Goal: Communication & Community: Answer question/provide support

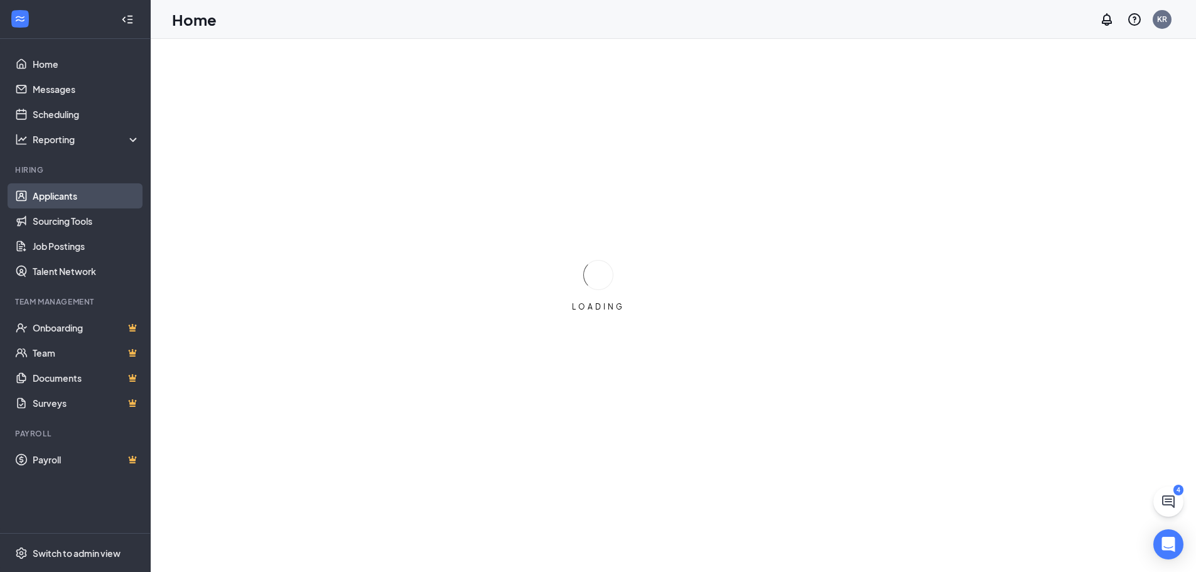
click at [63, 197] on link "Applicants" at bounding box center [86, 195] width 107 height 25
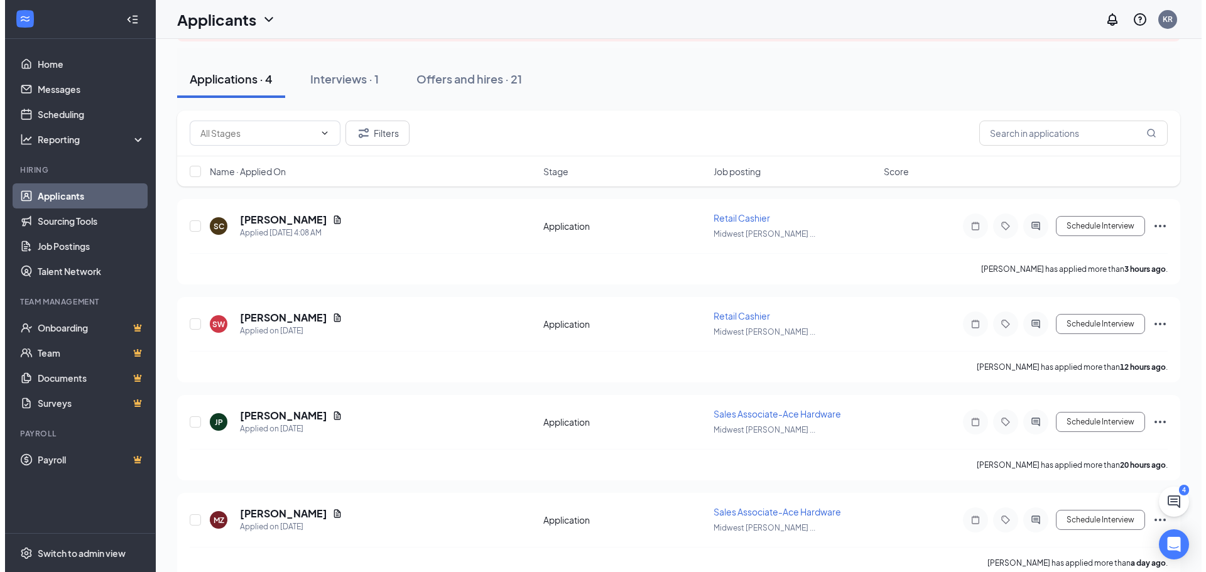
scroll to position [138, 0]
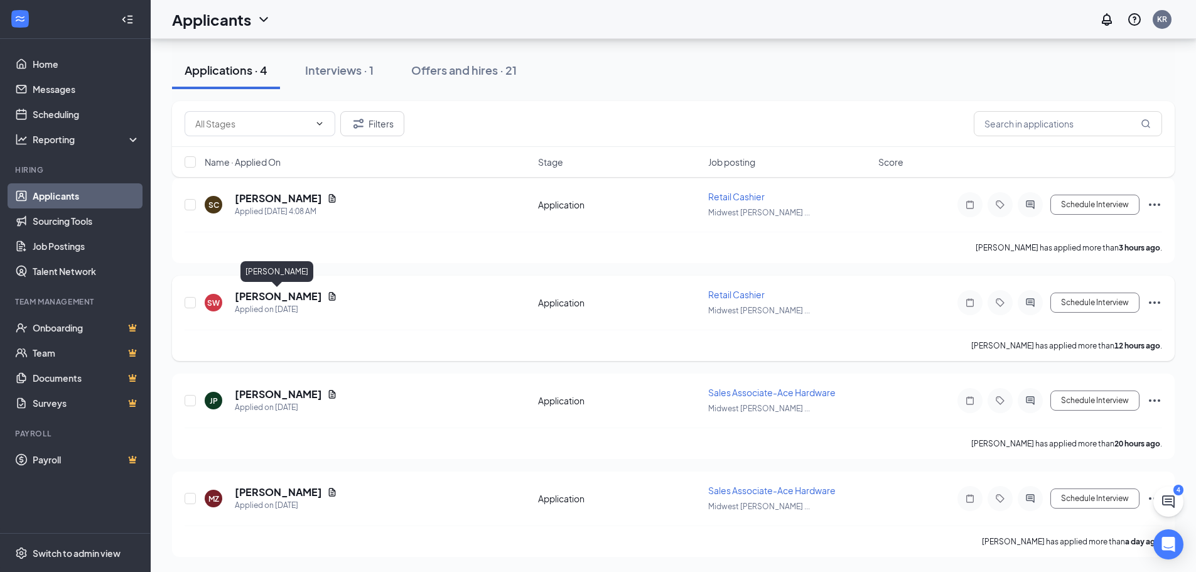
click at [266, 298] on h5 "[PERSON_NAME]" at bounding box center [278, 296] width 87 height 14
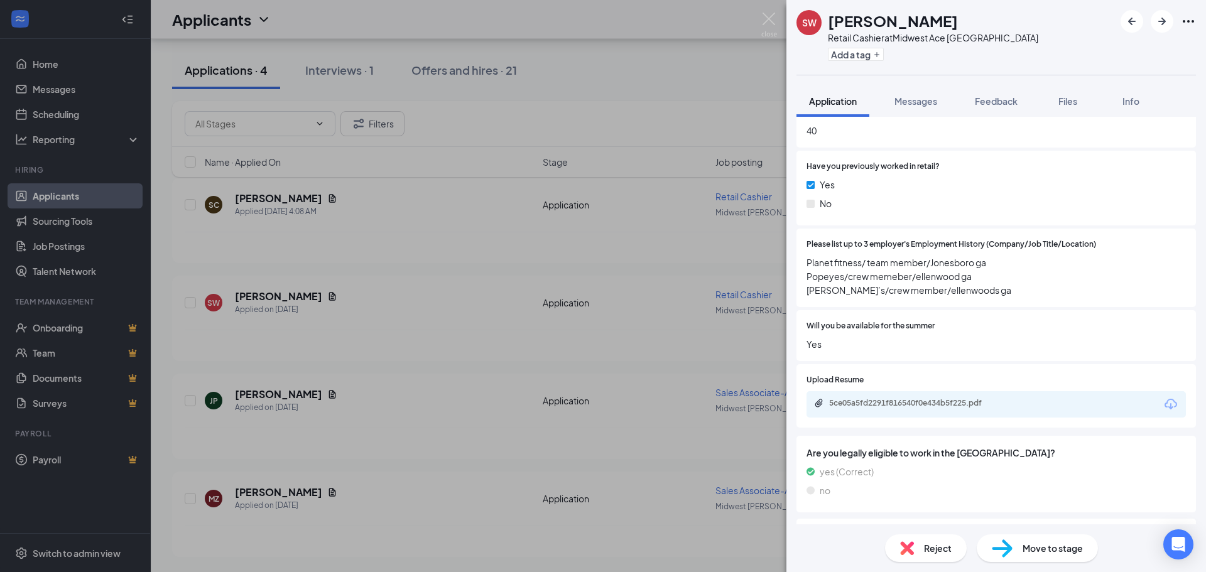
scroll to position [565, 0]
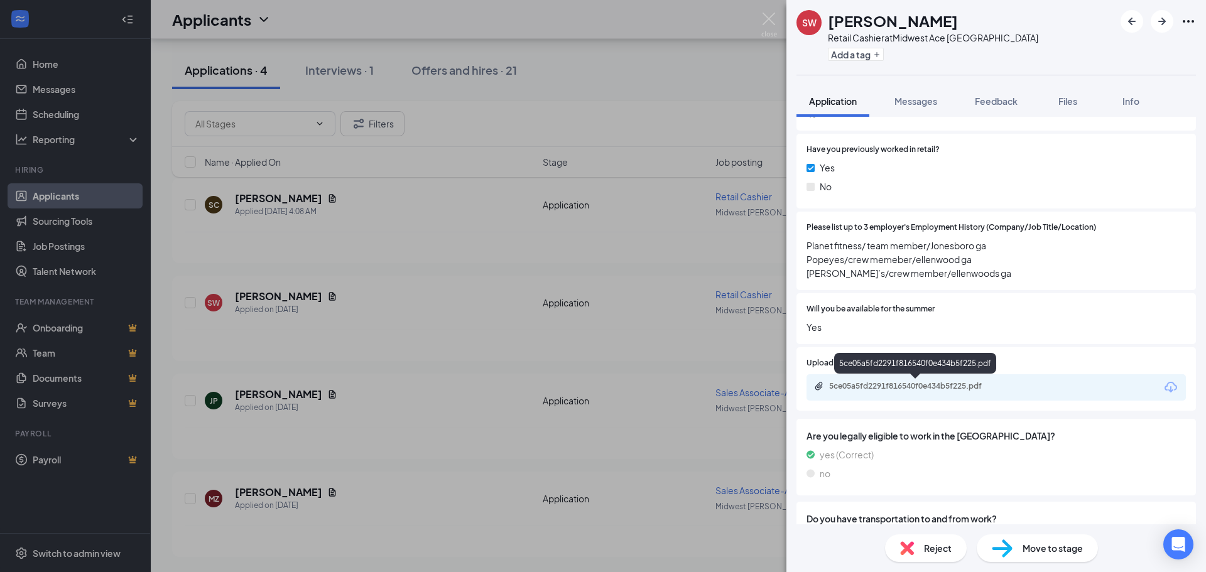
click at [864, 389] on div "5ce05a5fd2291f816540f0e434b5f225.pdf" at bounding box center [917, 386] width 176 height 10
click at [272, 201] on div "SW Summer [PERSON_NAME] Retail Cashier at Midwest Ace [GEOGRAPHIC_DATA] Add a t…" at bounding box center [603, 286] width 1206 height 572
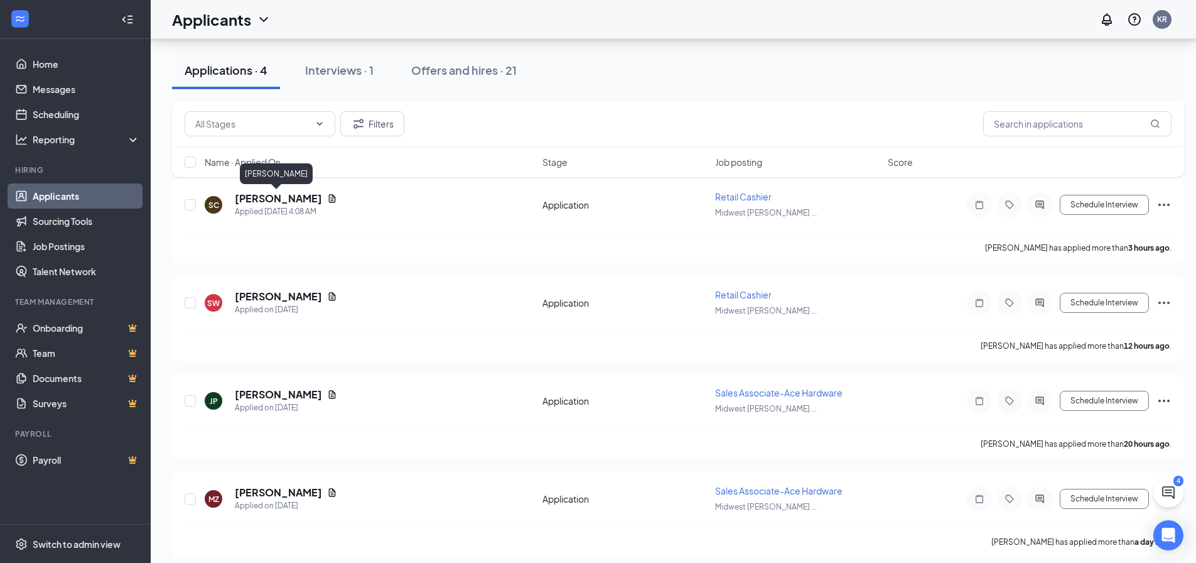
click at [272, 201] on h5 "[PERSON_NAME]" at bounding box center [278, 199] width 87 height 14
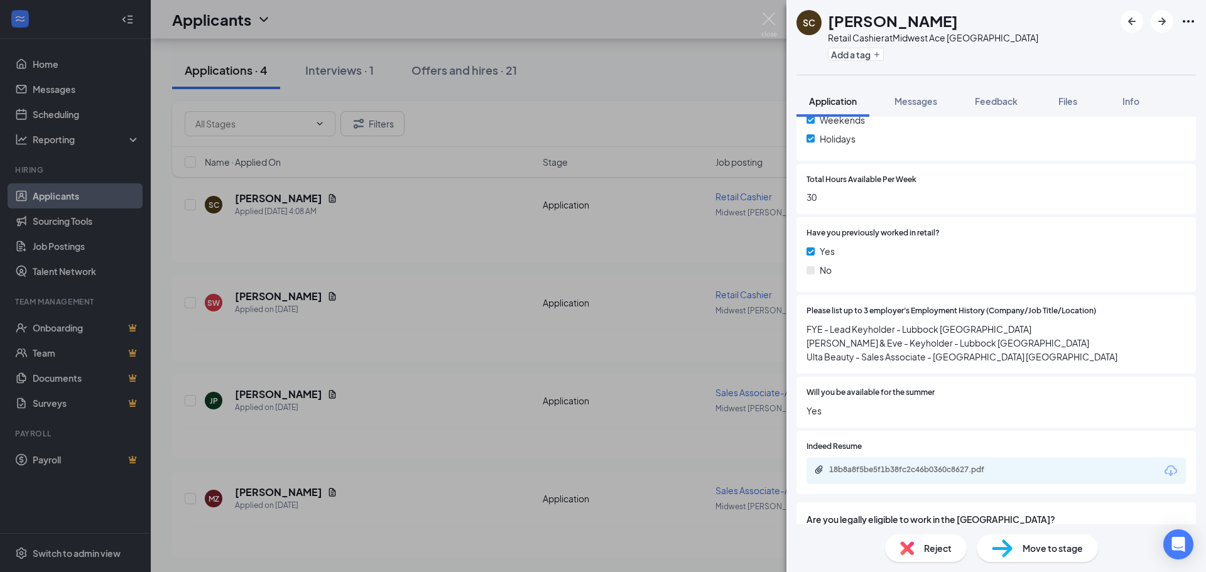
scroll to position [502, 0]
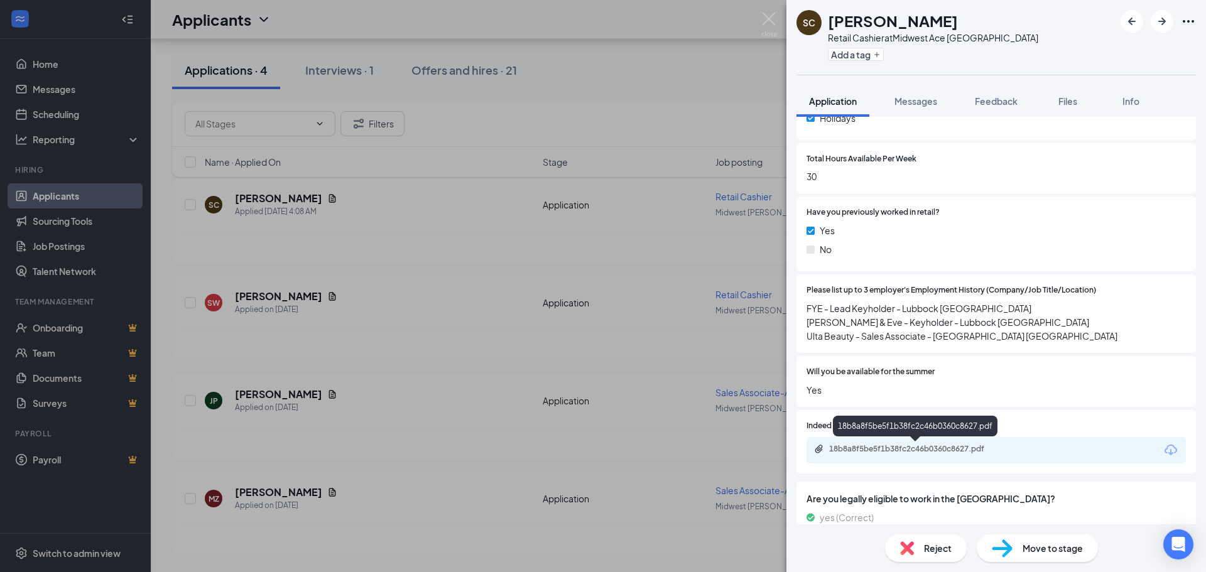
click at [907, 449] on div "18b8a8f5be5f1b38fc2c46b0360c8627.pdf" at bounding box center [917, 449] width 176 height 10
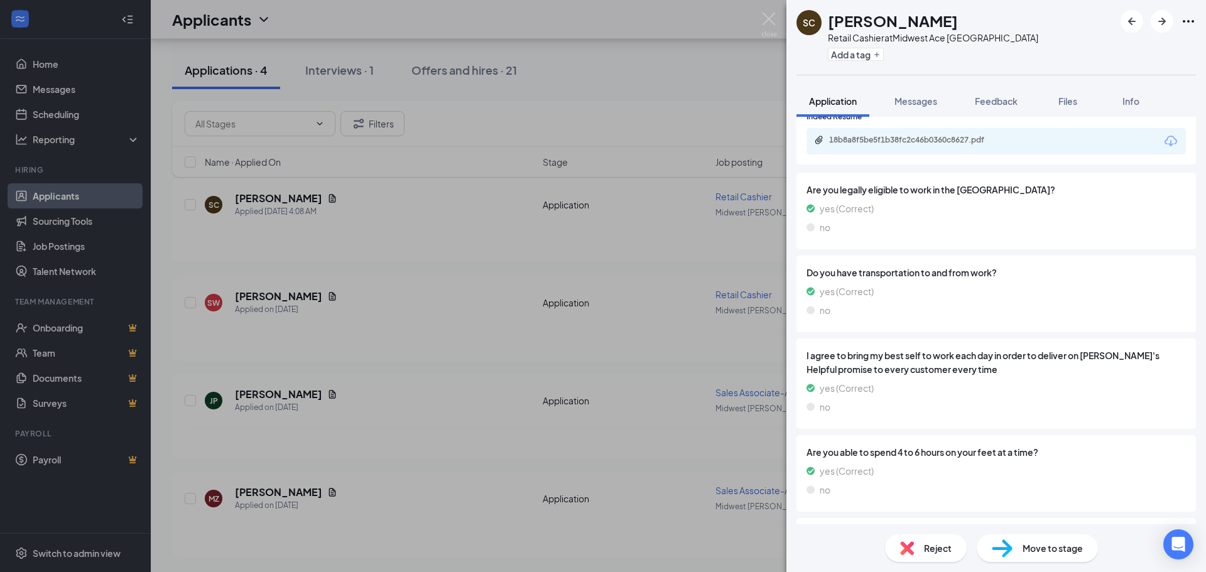
scroll to position [691, 0]
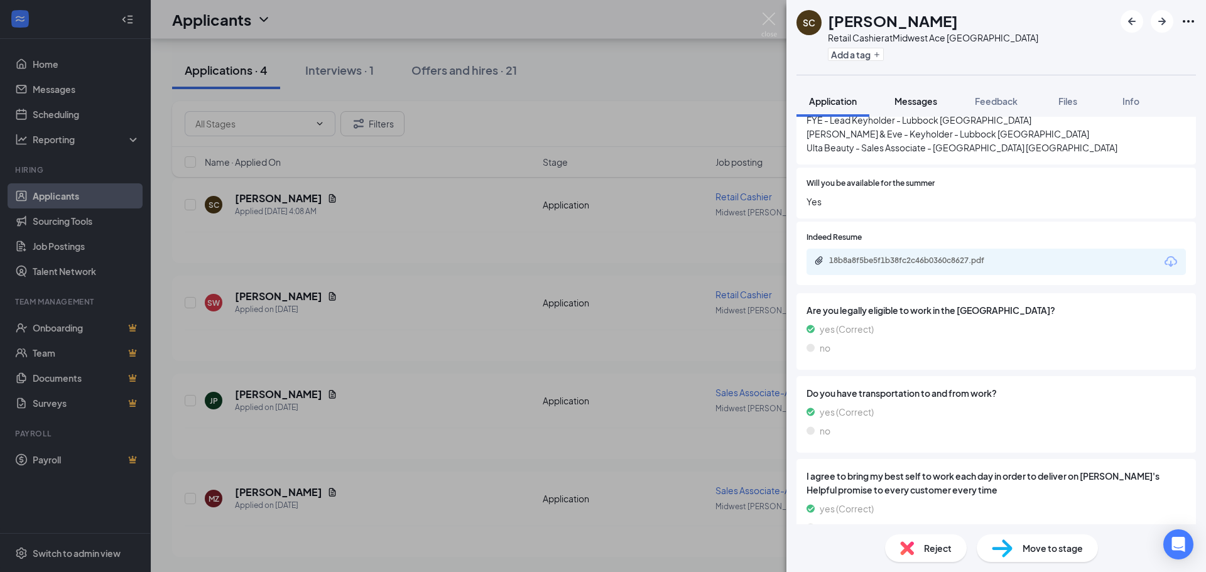
click at [910, 98] on span "Messages" at bounding box center [915, 100] width 43 height 11
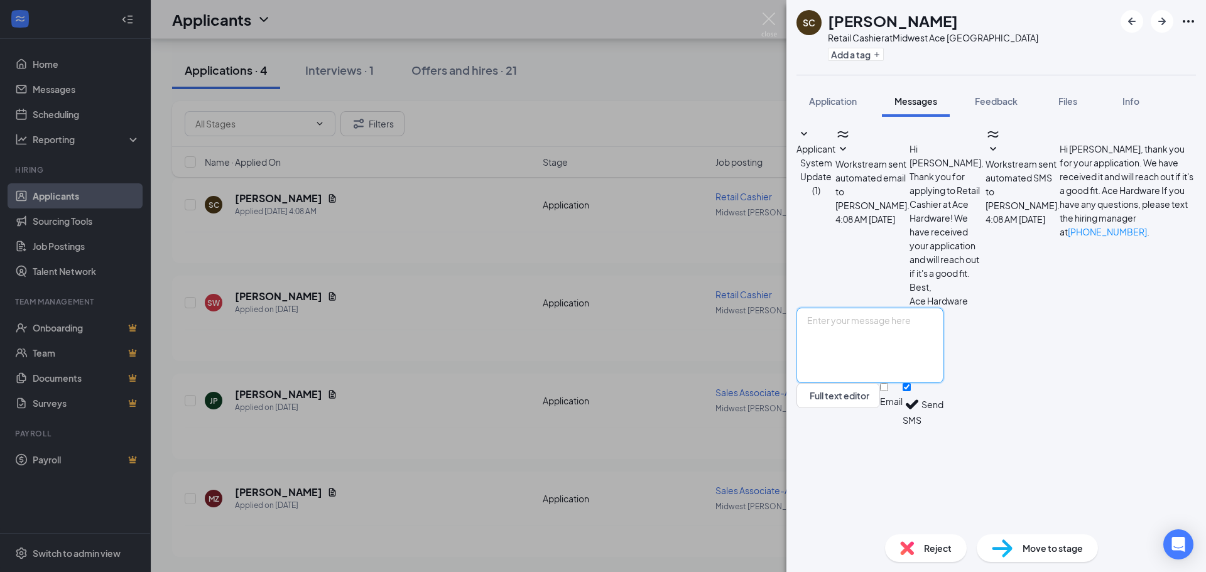
click at [870, 383] on textarea at bounding box center [869, 345] width 147 height 75
type textarea "The cashier position at Ace Hardware in [GEOGRAPHIC_DATA] is mainly afternoons …"
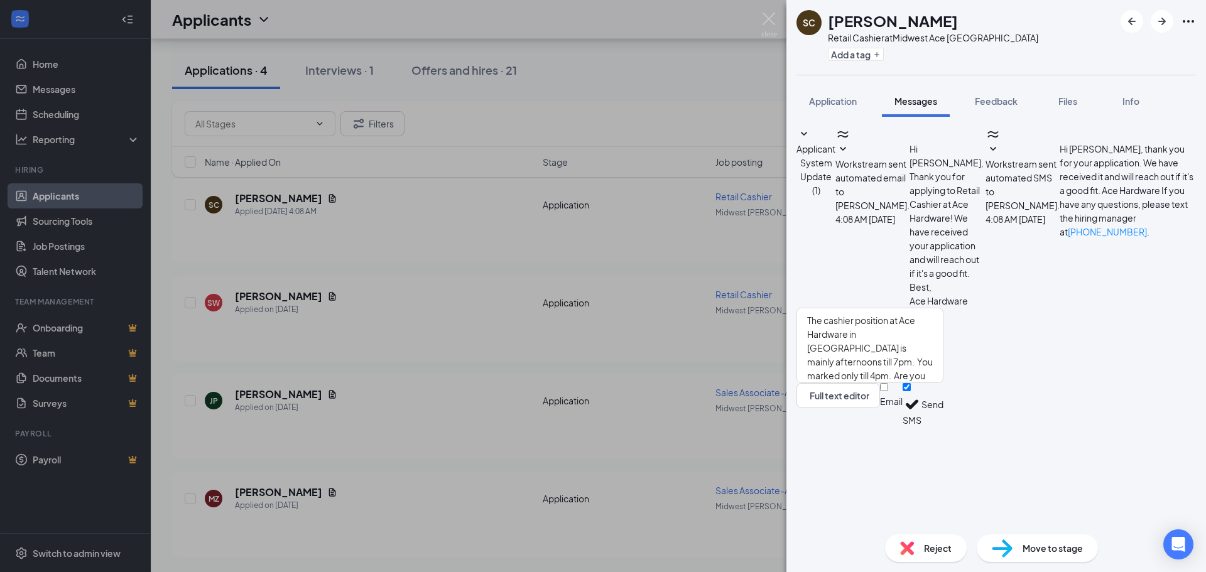
click at [943, 426] on button "Send" at bounding box center [932, 404] width 22 height 43
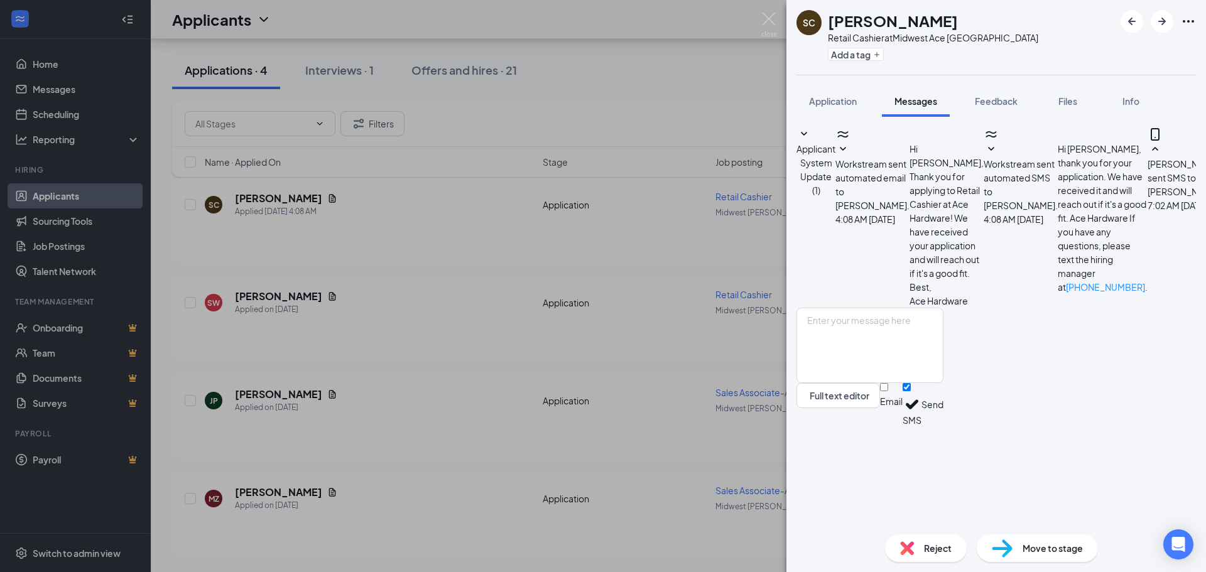
click at [700, 77] on div "SC [PERSON_NAME] Retail Cashier at Midwest Ace [GEOGRAPHIC_DATA] Add a tag Appl…" at bounding box center [603, 286] width 1206 height 572
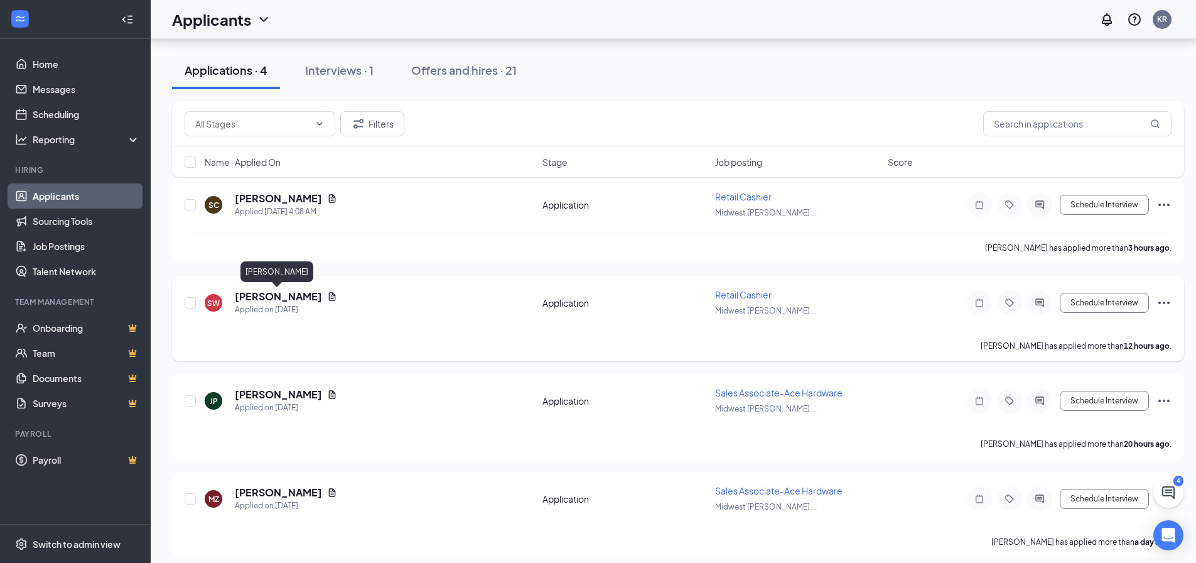
click at [254, 296] on h5 "[PERSON_NAME]" at bounding box center [278, 296] width 87 height 14
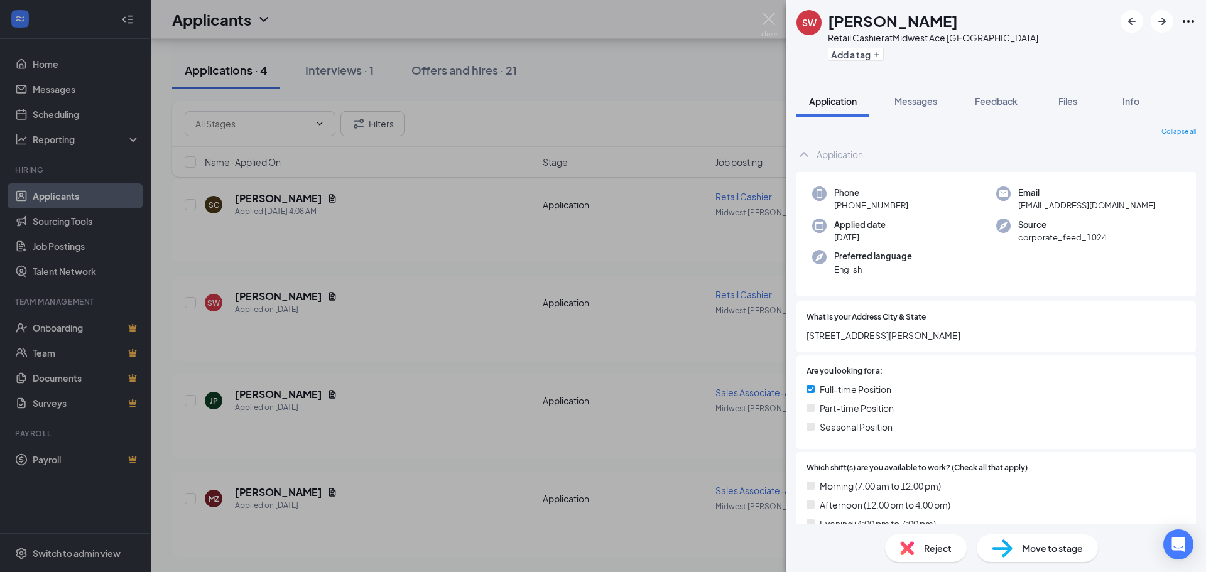
click at [693, 121] on div "SW Summer [PERSON_NAME] Retail Cashier at Midwest Ace [GEOGRAPHIC_DATA] Add a t…" at bounding box center [603, 286] width 1206 height 572
